Goal: Information Seeking & Learning: Learn about a topic

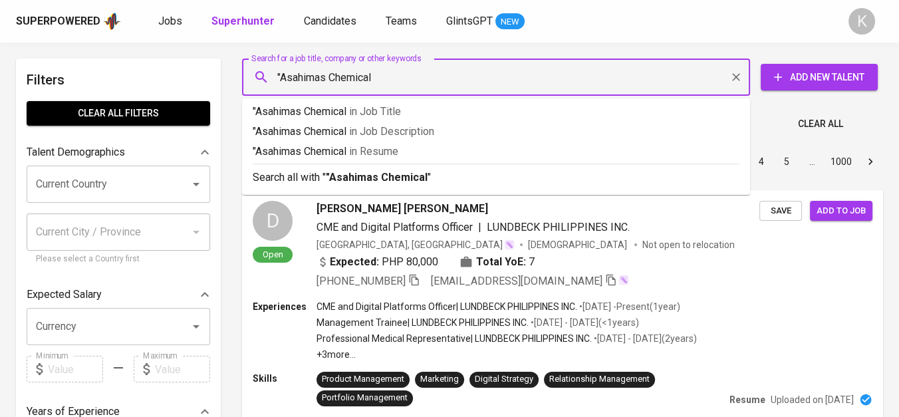
type input ""Asahimas Chemical""
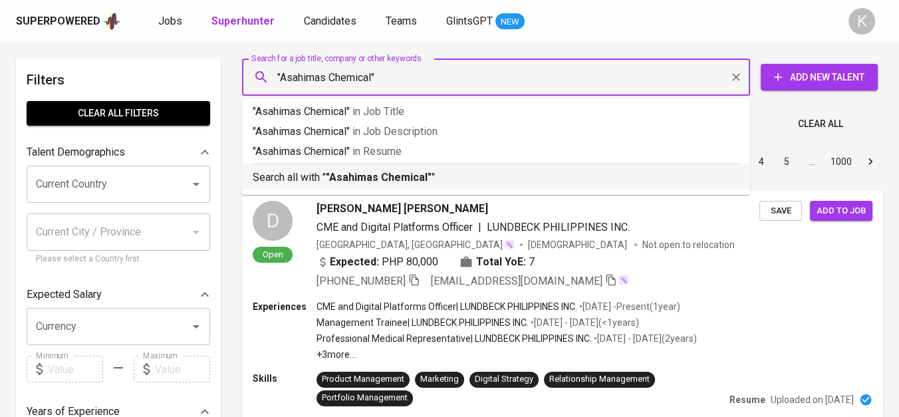
click at [388, 182] on b ""Asahimas Chemical"" at bounding box center [379, 177] width 106 height 13
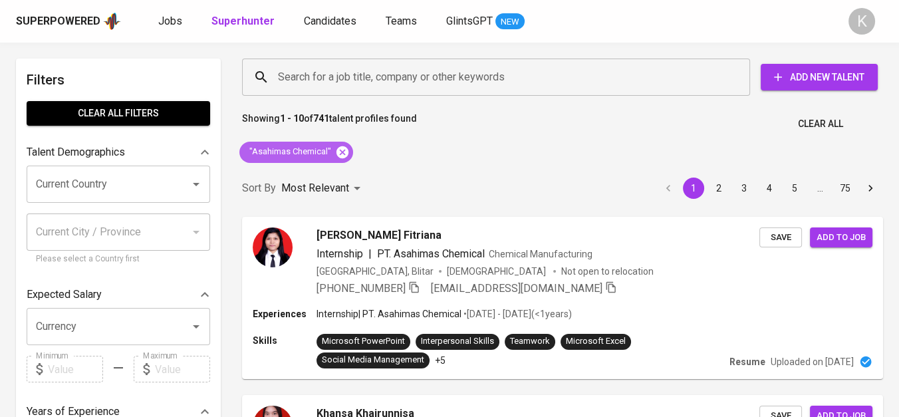
click at [342, 150] on icon at bounding box center [343, 152] width 12 height 12
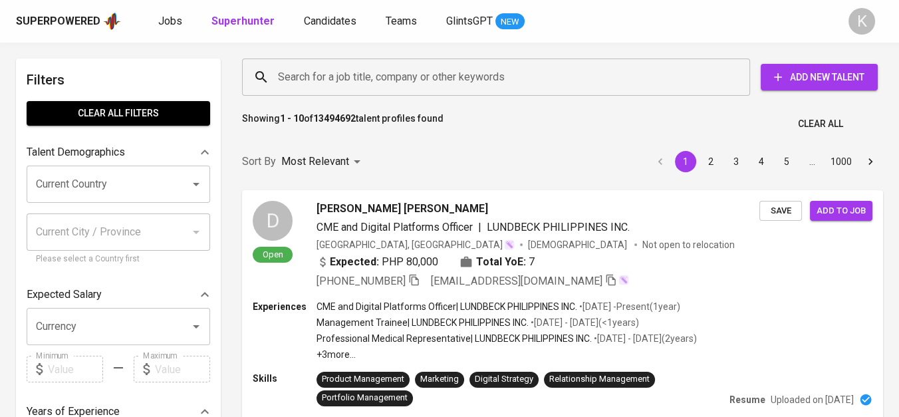
click at [337, 78] on input "Search for a job title, company or other keywords" at bounding box center [500, 77] width 450 height 25
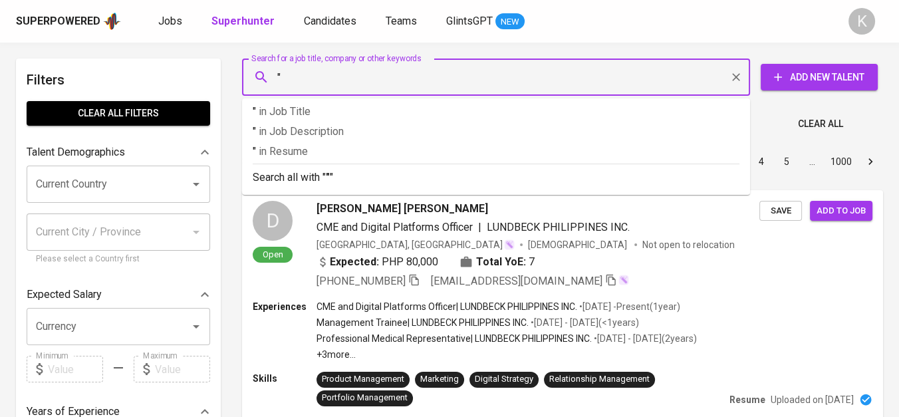
paste input "PT Atlas Es Kudus"
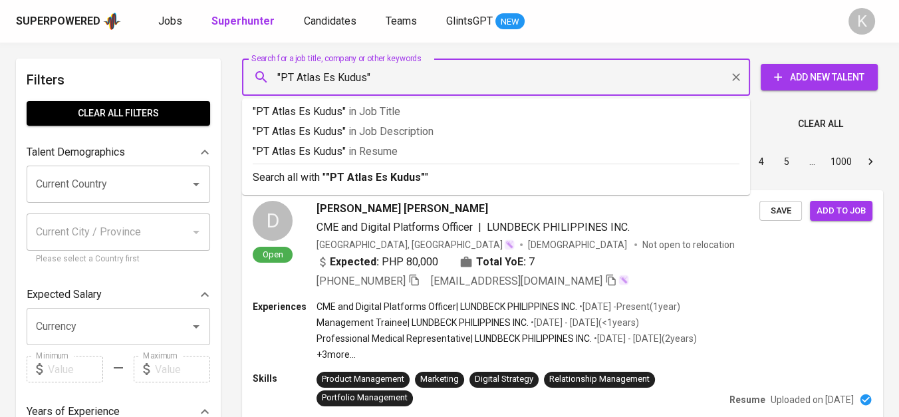
click at [301, 70] on input ""PT Atlas Es Kudus"" at bounding box center [500, 77] width 450 height 25
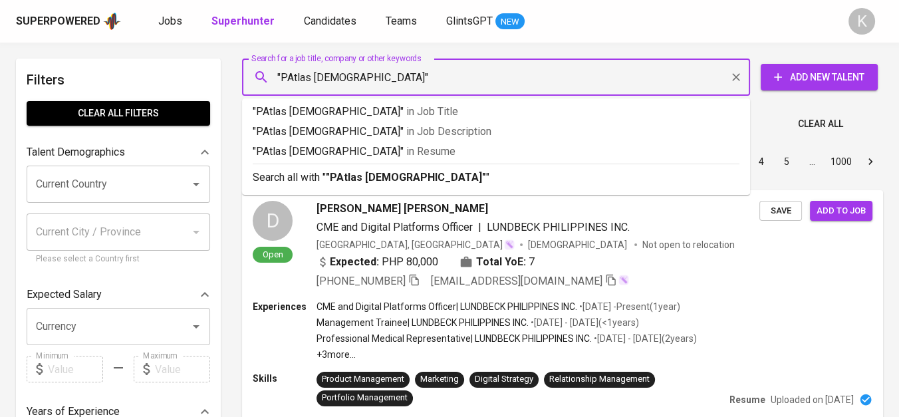
type input ""Atlas Es Kudus""
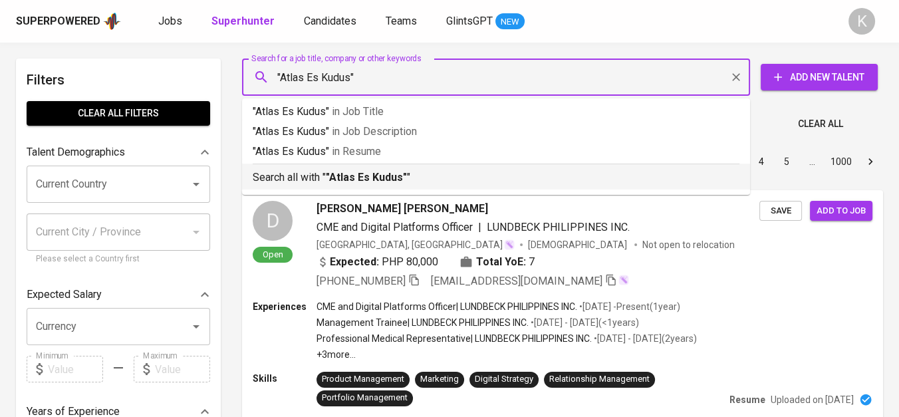
click at [359, 171] on b ""Atlas Es Kudus"" at bounding box center [366, 177] width 81 height 13
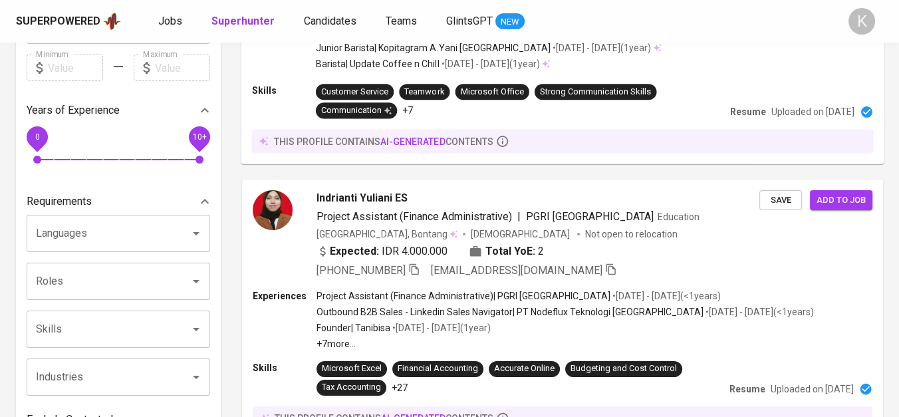
scroll to position [74, 0]
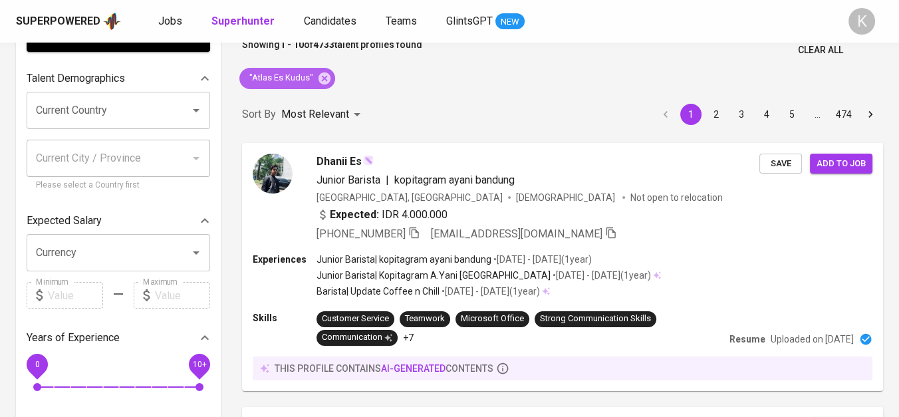
drag, startPoint x: 329, startPoint y: 76, endPoint x: 555, endPoint y: 0, distance: 238.5
click at [329, 76] on icon at bounding box center [324, 78] width 15 height 15
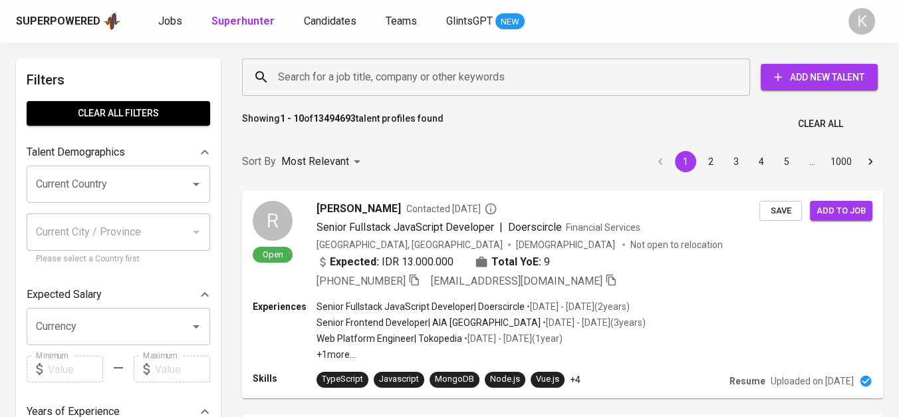
click at [410, 74] on input "Search for a job title, company or other keywords" at bounding box center [500, 77] width 450 height 25
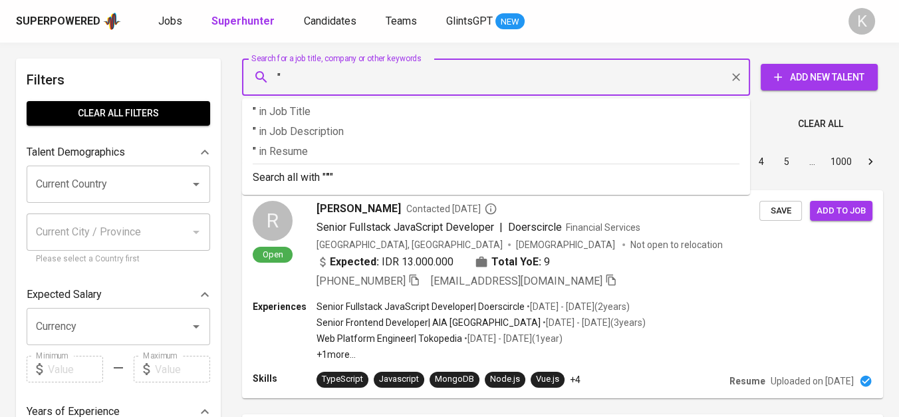
paste input "Tereos FKS Indonesia"
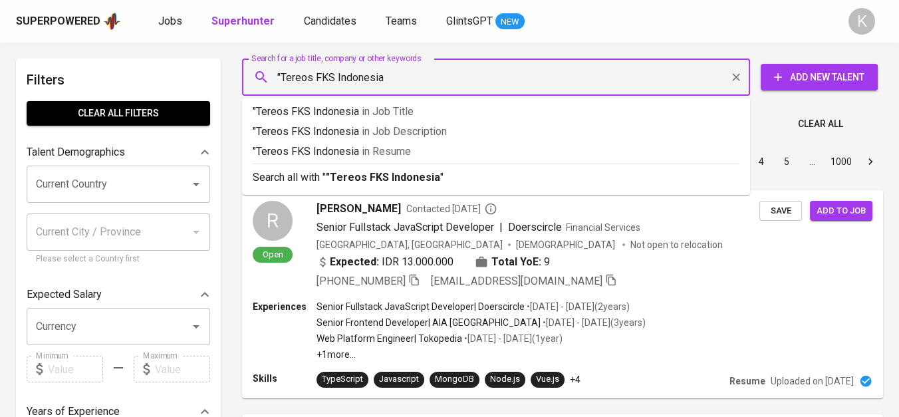
type input ""Tereos FKS Indonesia""
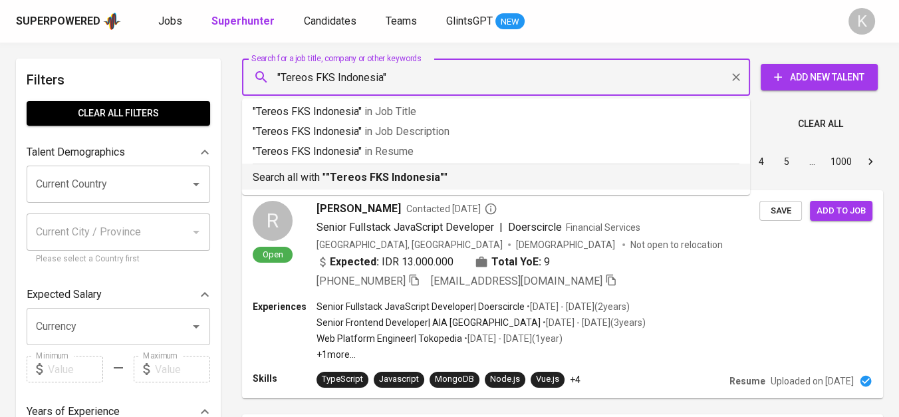
click at [410, 176] on b ""Tereos FKS Indonesia"" at bounding box center [385, 177] width 118 height 13
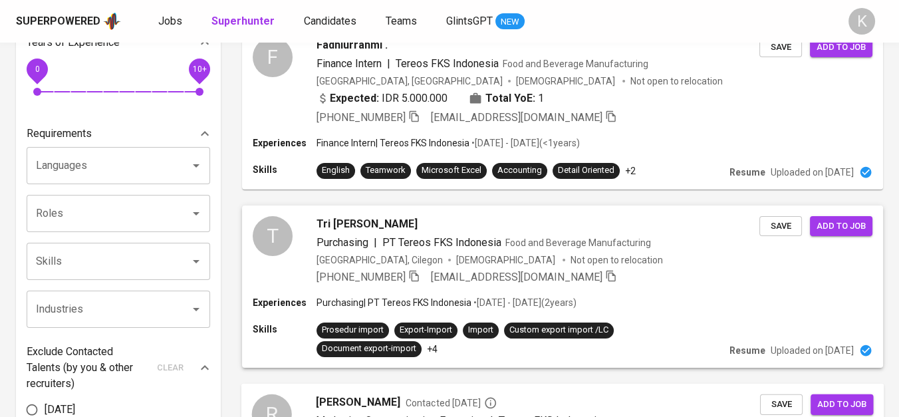
scroll to position [591, 0]
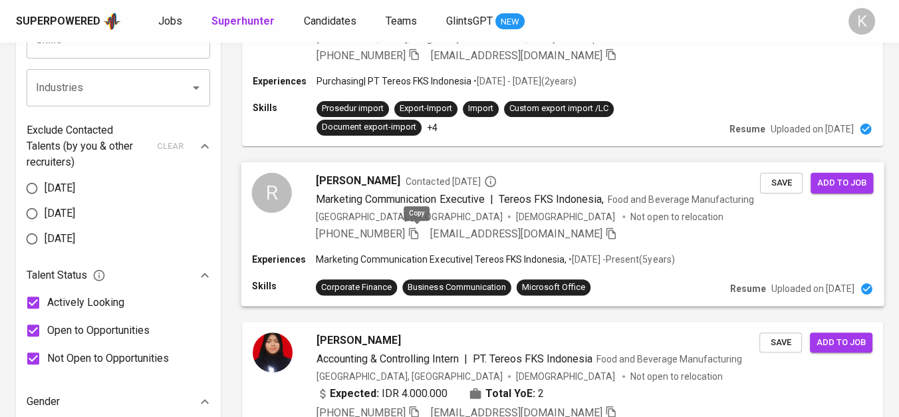
drag, startPoint x: 414, startPoint y: 231, endPoint x: 482, endPoint y: 271, distance: 78.7
click at [414, 231] on icon "button" at bounding box center [413, 232] width 9 height 11
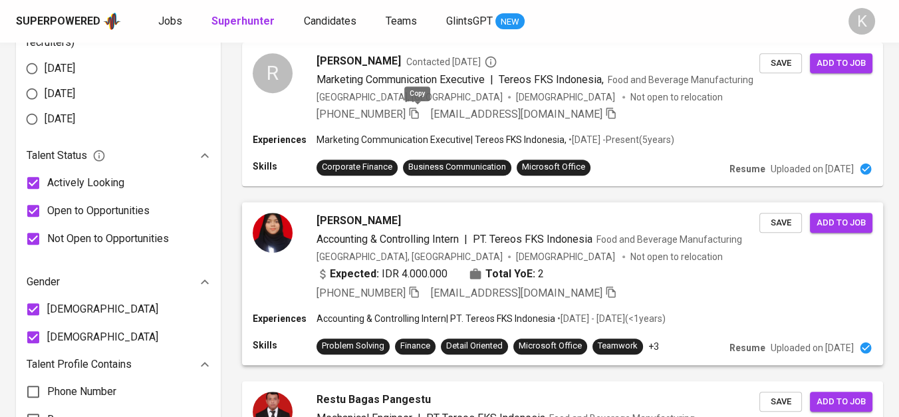
scroll to position [589, 0]
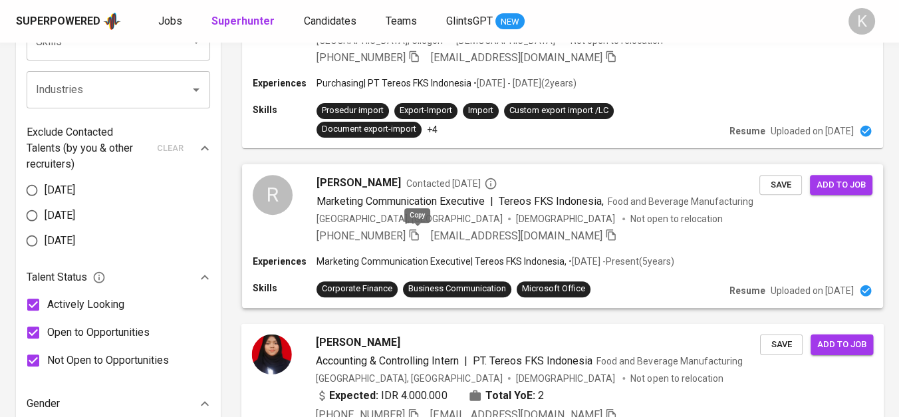
click at [418, 231] on icon "button" at bounding box center [414, 234] width 9 height 11
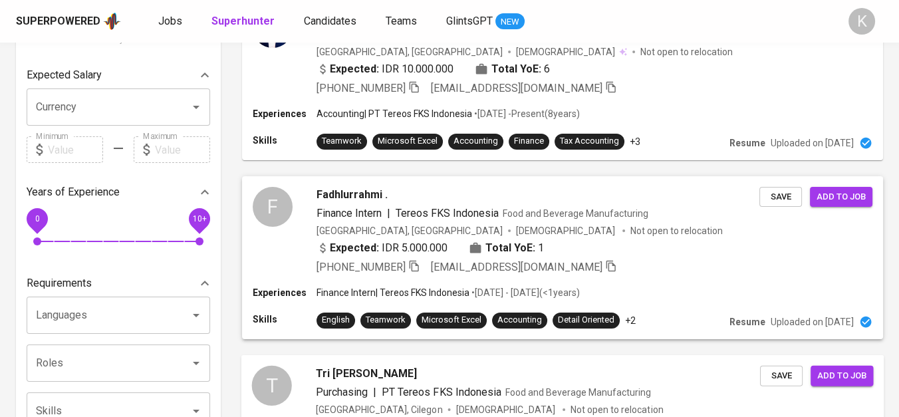
scroll to position [146, 0]
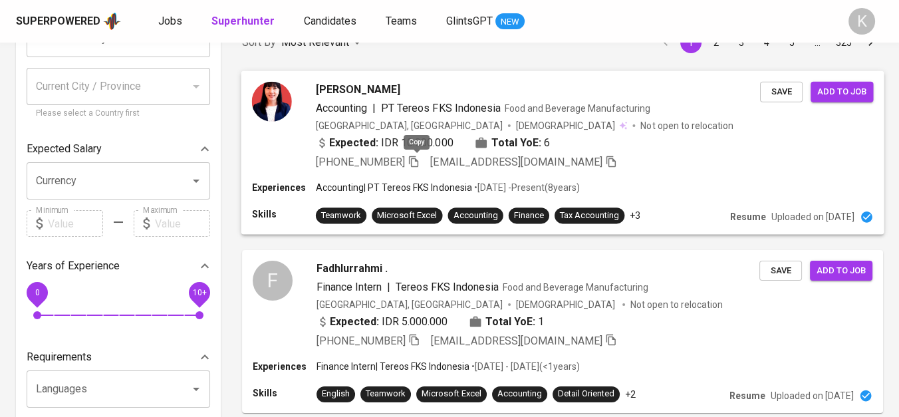
click at [411, 157] on icon "button" at bounding box center [414, 161] width 12 height 12
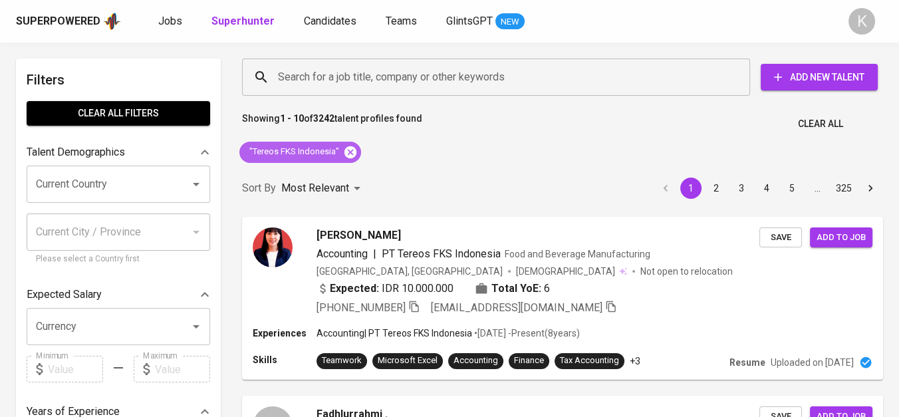
click at [350, 150] on icon at bounding box center [351, 152] width 12 height 12
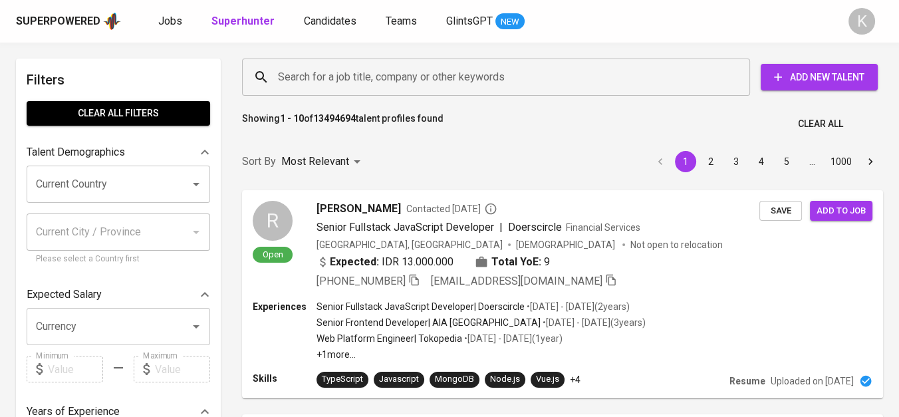
click at [460, 83] on input "Search for a job title, company or other keywords" at bounding box center [500, 77] width 450 height 25
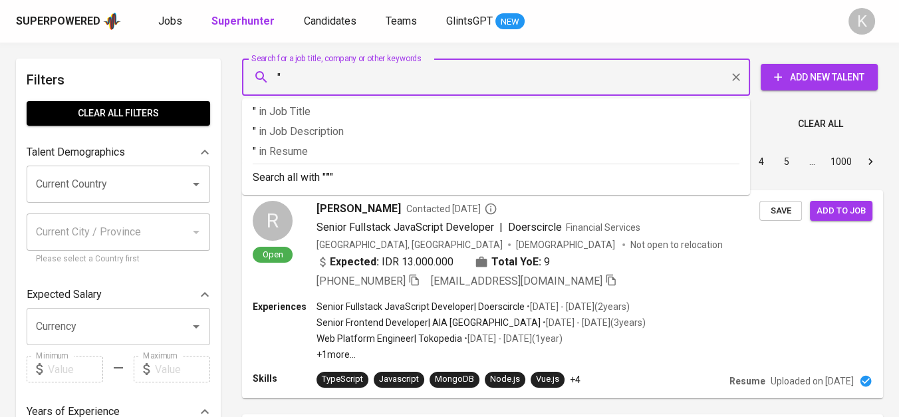
paste input "Dipo Star Finance Bandung"
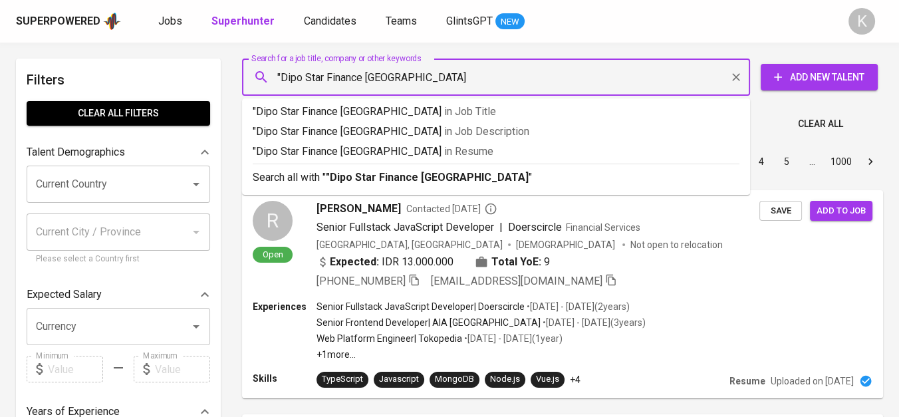
type input ""Dipo Star Finance Bandung""
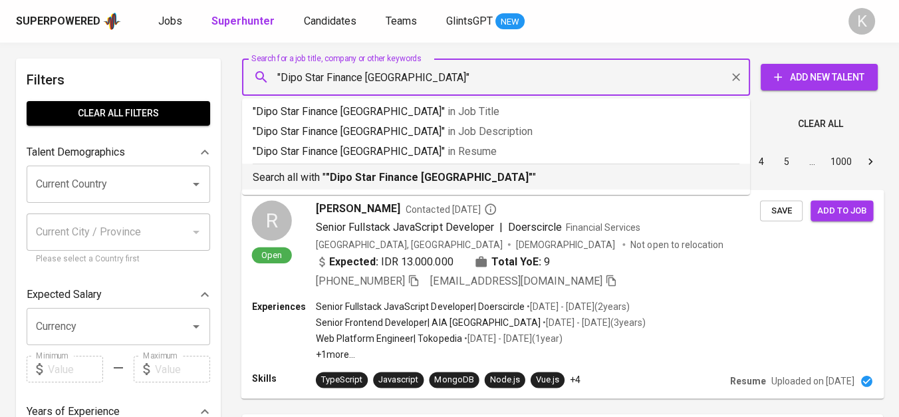
click at [450, 174] on b ""Dipo Star Finance Bandung"" at bounding box center [429, 177] width 207 height 13
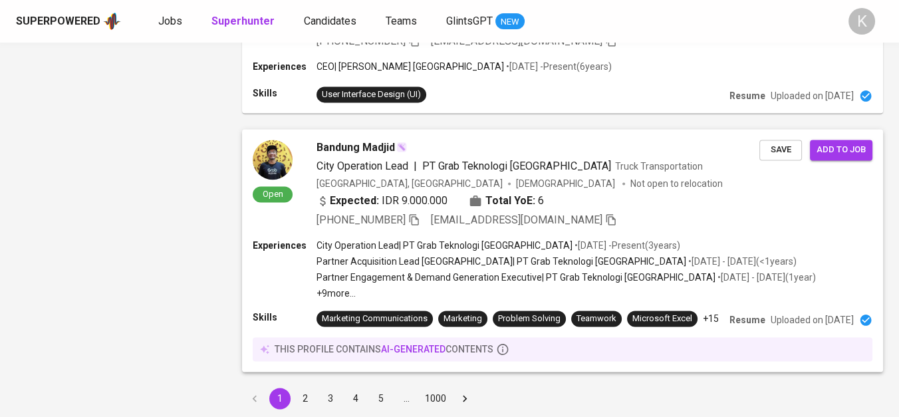
scroll to position [2264, 0]
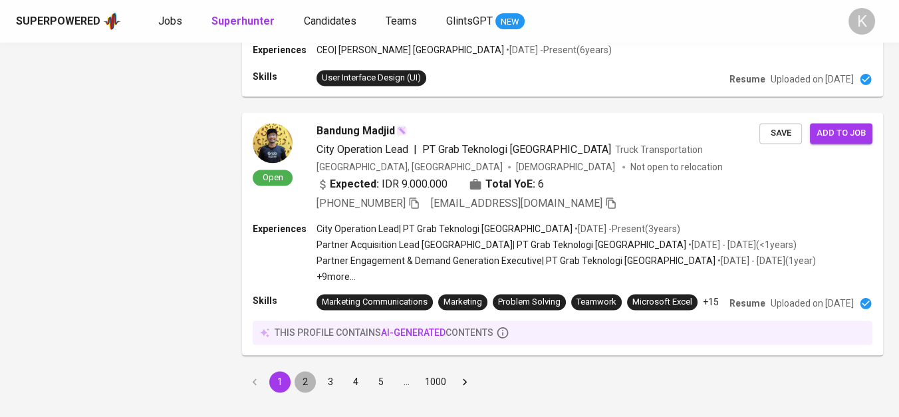
click at [303, 371] on button "2" at bounding box center [305, 381] width 21 height 21
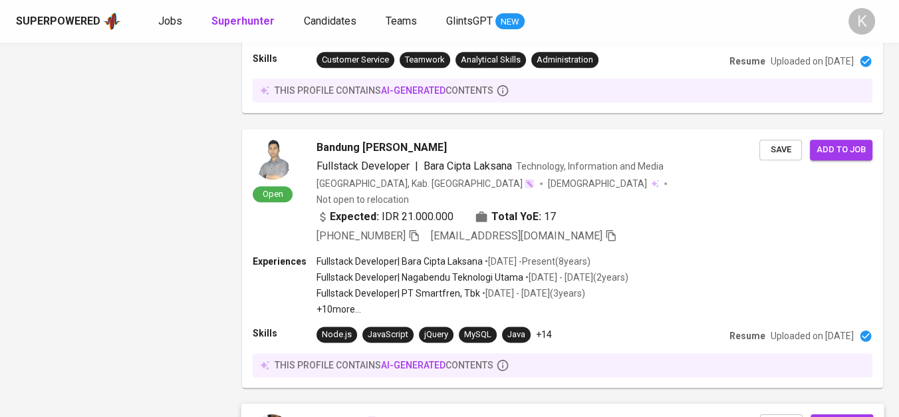
scroll to position [2144, 0]
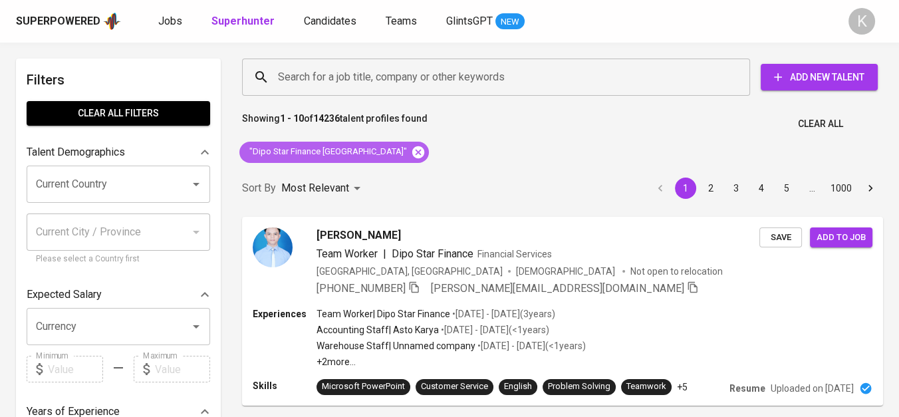
click at [412, 148] on icon at bounding box center [418, 152] width 12 height 12
